Goal: Find specific page/section

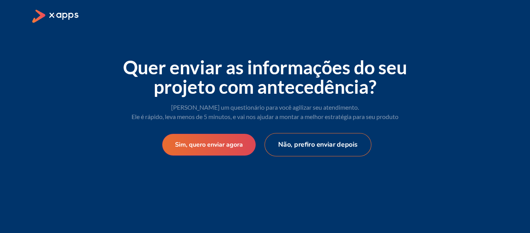
click at [302, 151] on button "Não, prefiro enviar depois" at bounding box center [318, 144] width 107 height 23
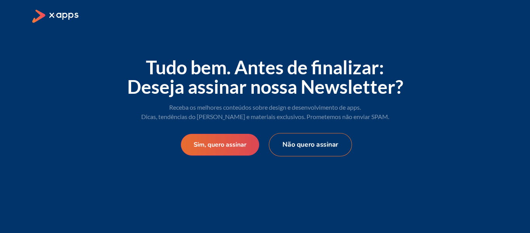
click at [305, 144] on button "Não quero assinar" at bounding box center [310, 144] width 83 height 23
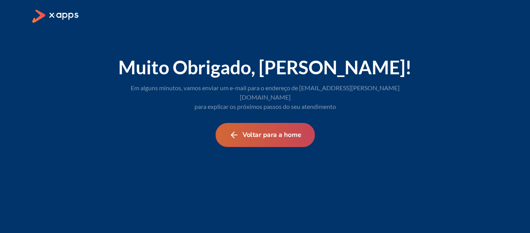
click at [281, 125] on button "Voltar para a home" at bounding box center [264, 135] width 99 height 24
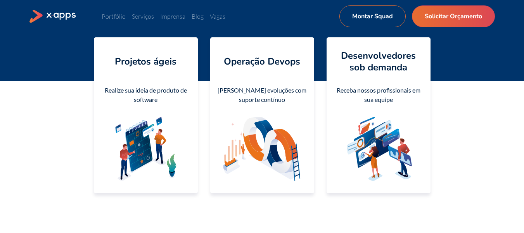
scroll to position [155, 0]
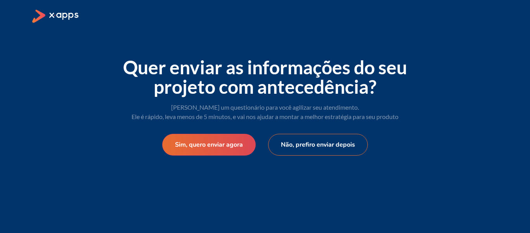
select select "BR"
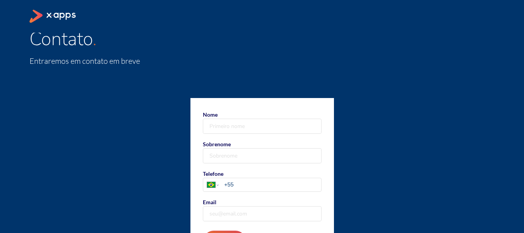
scroll to position [66, 0]
